Goal: Use online tool/utility: Utilize a website feature to perform a specific function

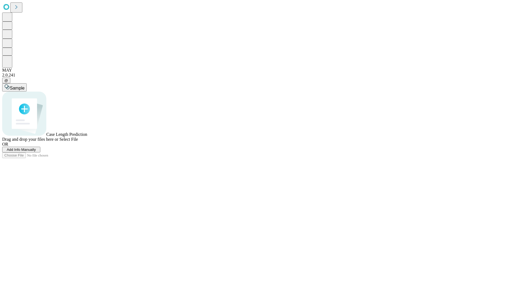
click at [36, 152] on span "Add Info Manually" at bounding box center [21, 150] width 29 height 4
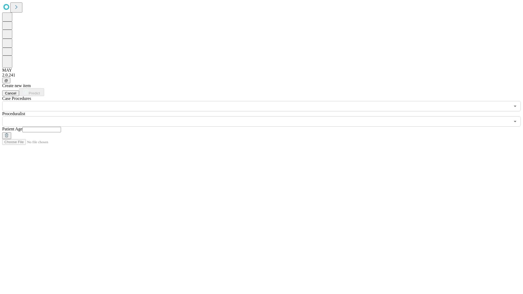
click at [61, 127] on input "text" at bounding box center [41, 129] width 39 height 5
type input "**"
click at [265, 116] on input "text" at bounding box center [256, 121] width 508 height 10
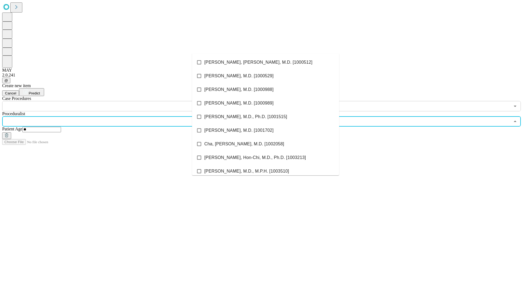
click at [266, 62] on li "[PERSON_NAME], [PERSON_NAME], M.D. [1000512]" at bounding box center [265, 63] width 147 height 14
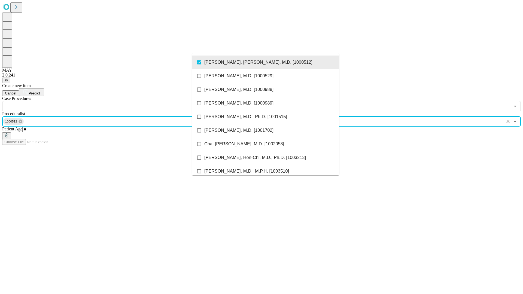
click at [114, 101] on input "text" at bounding box center [256, 106] width 508 height 10
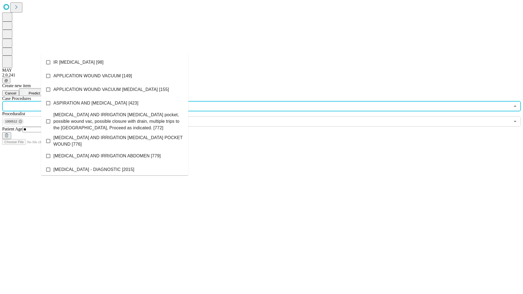
click at [115, 62] on li "IR [MEDICAL_DATA] [98]" at bounding box center [114, 63] width 147 height 14
click at [40, 91] on span "Predict" at bounding box center [34, 93] width 11 height 4
